Goal: Use online tool/utility

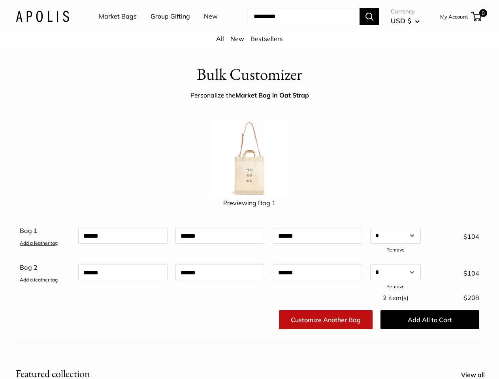
click at [249, 190] on img at bounding box center [249, 158] width 79 height 79
click at [249, 25] on input "Search..." at bounding box center [303, 16] width 112 height 17
click at [163, 29] on ul "Market Bags Group Gifting New" at bounding box center [165, 16] width 133 height 25
click at [296, 25] on input "Search..." at bounding box center [303, 16] width 112 height 17
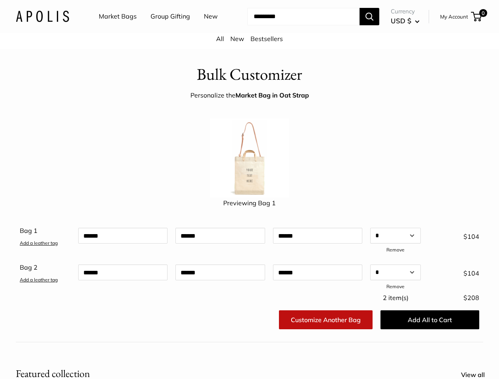
click at [249, 268] on div "Bag 1 Add a leather tag Qty Add a leather tag * * * * * * * * * ** ** ** ** ** …" at bounding box center [250, 259] width 460 height 68
click at [39, 246] on link "Add a leather tag" at bounding box center [39, 243] width 38 height 6
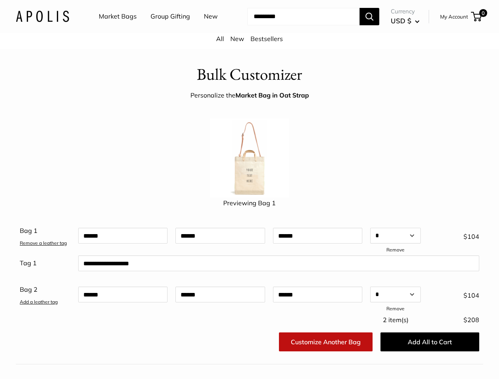
click at [396, 253] on link "Remove" at bounding box center [396, 250] width 18 height 6
